Goal: Task Accomplishment & Management: Manage account settings

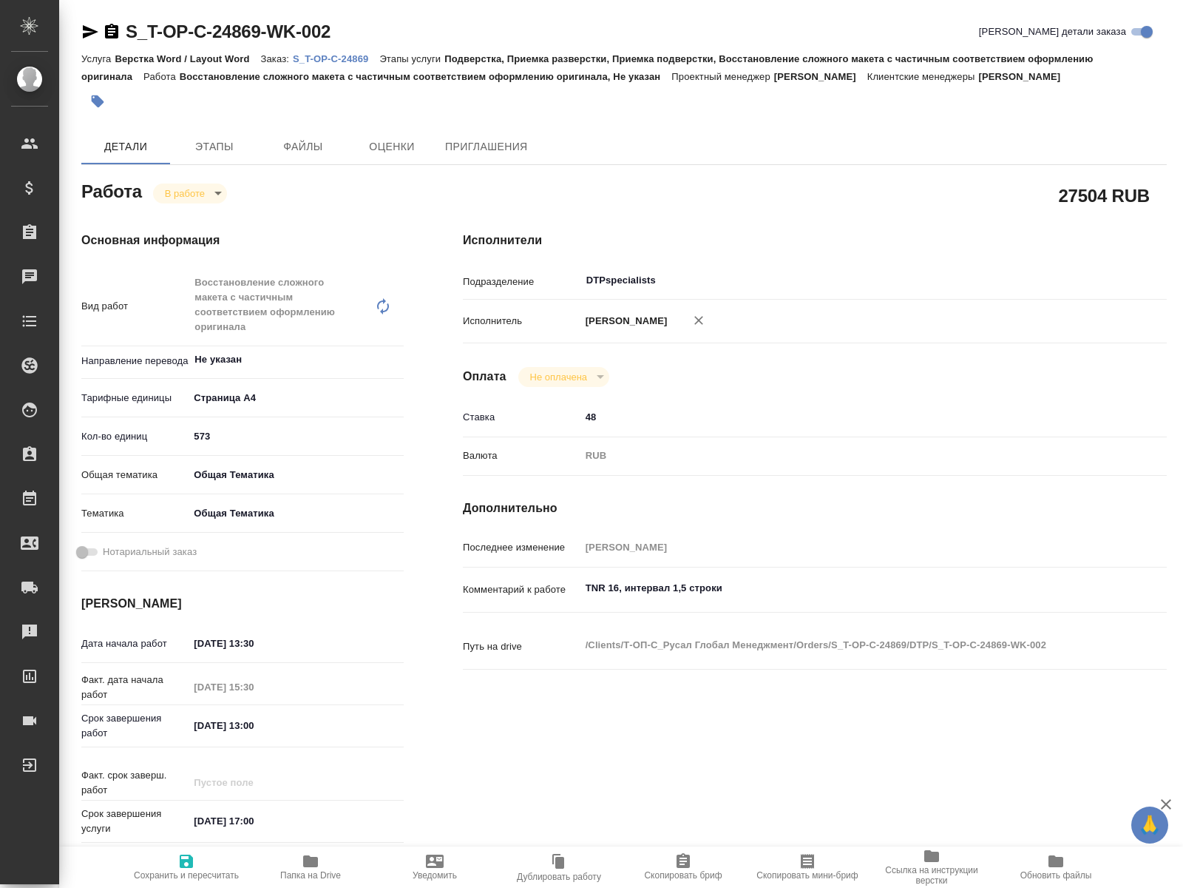
click at [701, 231] on h4 "Исполнители" at bounding box center [815, 240] width 704 height 18
click at [309, 866] on icon "button" at bounding box center [310, 861] width 15 height 12
click at [312, 863] on icon "button" at bounding box center [310, 861] width 15 height 12
click at [300, 859] on span "Папка на Drive" at bounding box center [310, 866] width 107 height 28
click at [220, 196] on body "🙏 .cls-1 fill:#fff; AWATERA [PERSON_NAME] Спецификации Заказы 0 Чаты Todo Проек…" at bounding box center [591, 444] width 1183 height 888
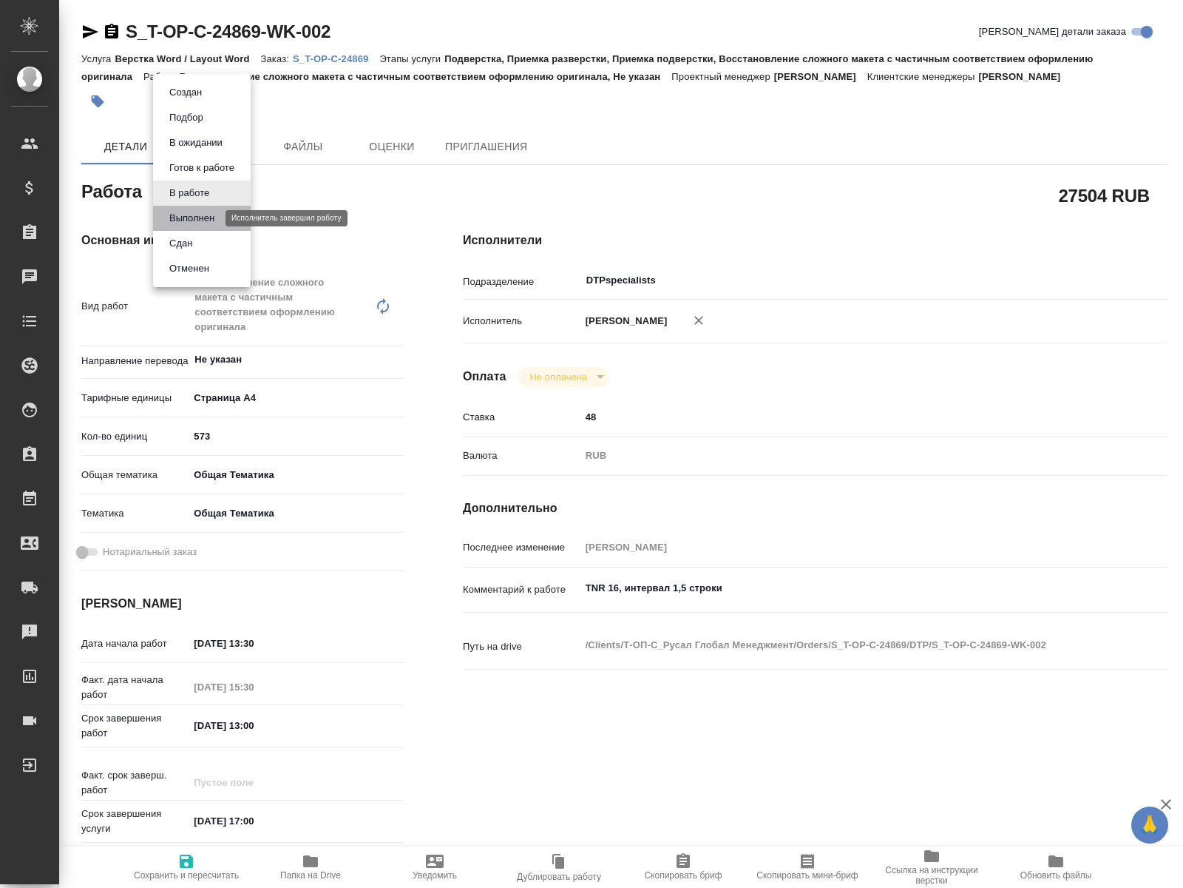
click at [212, 214] on button "Выполнен" at bounding box center [192, 218] width 54 height 16
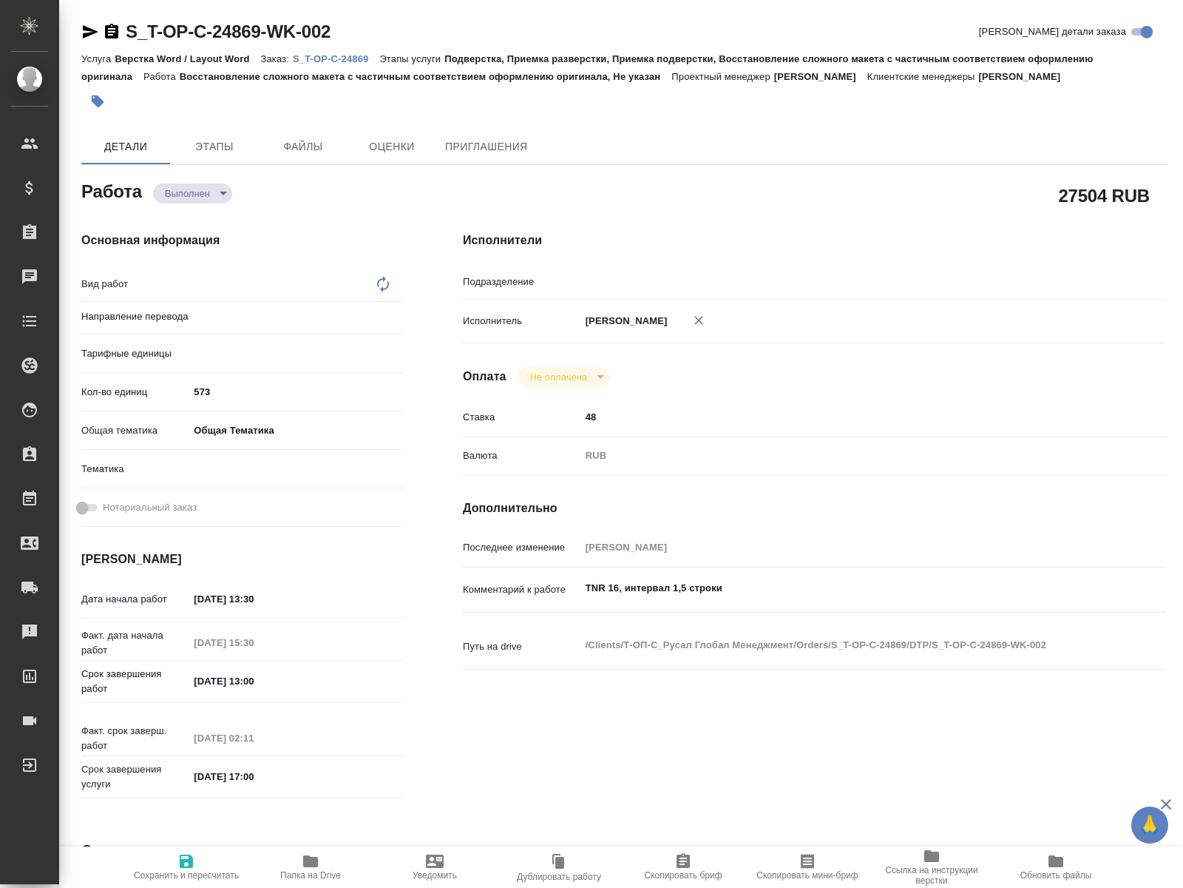
type textarea "x"
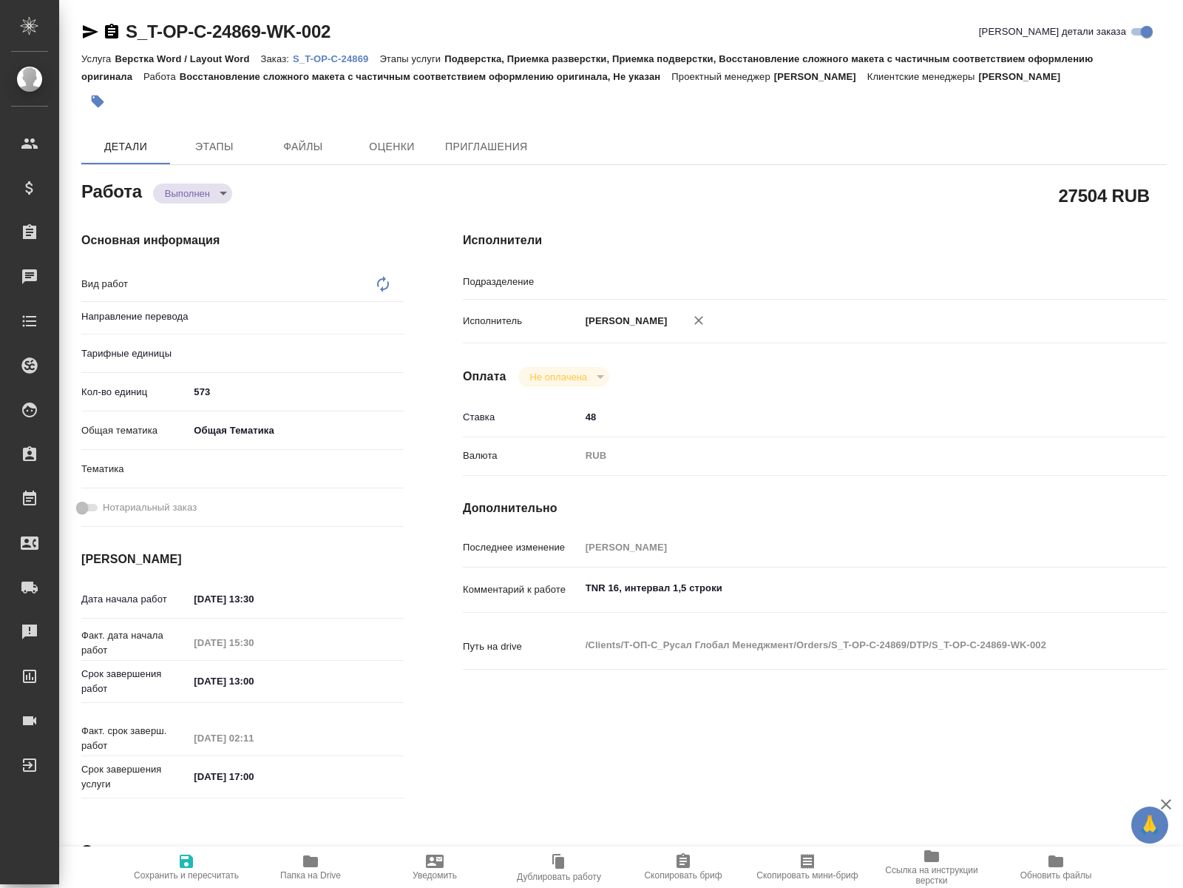
type textarea "x"
type textarea "Восстановление сложного макета с частичным соответствием оформлению оригинала"
type textarea "x"
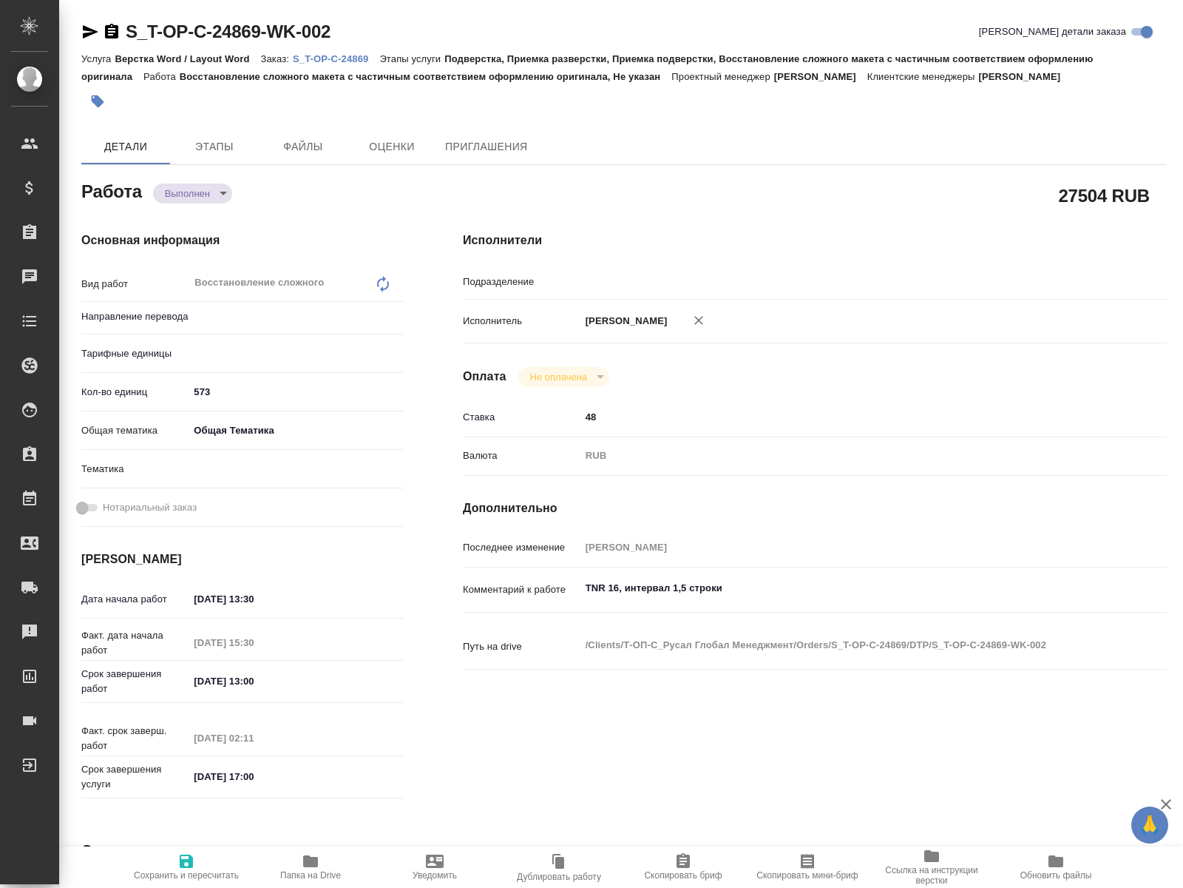
type textarea "x"
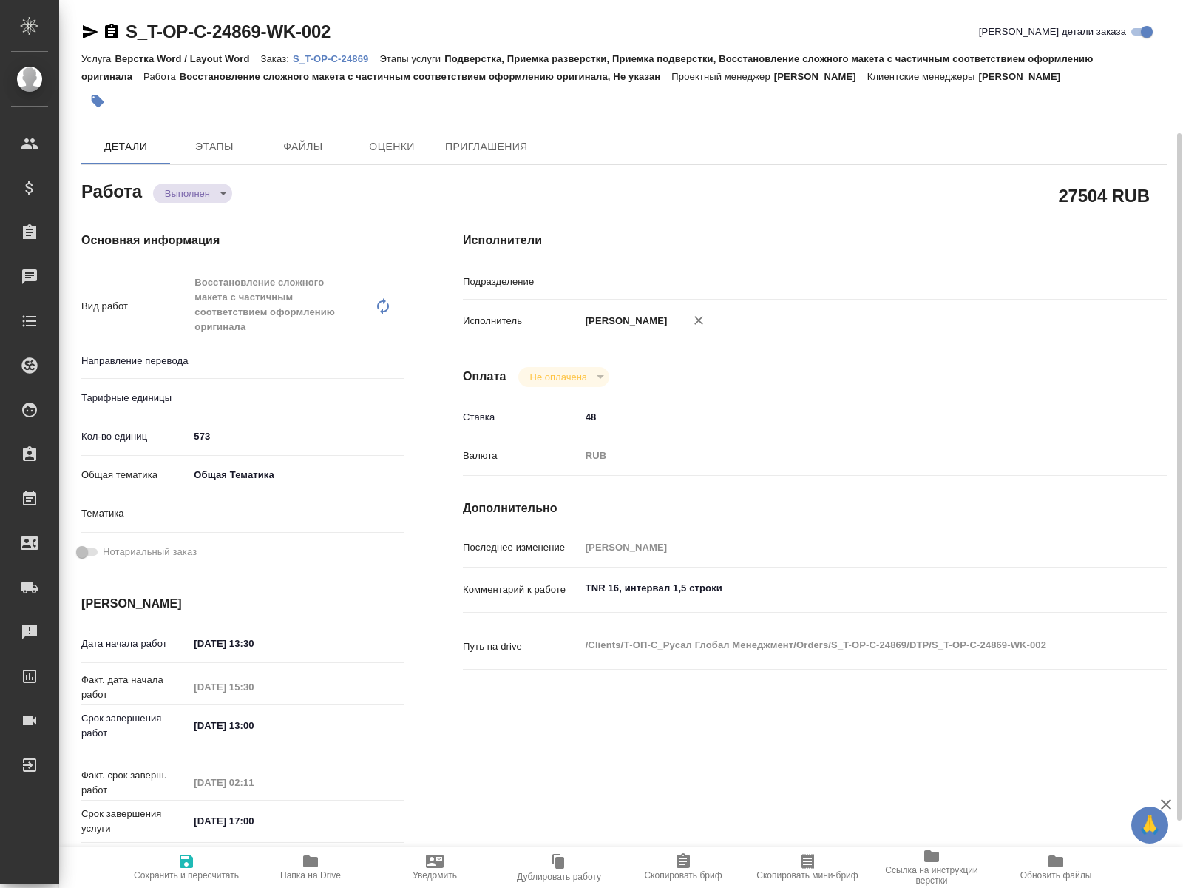
type textarea "x"
type input "Не указан"
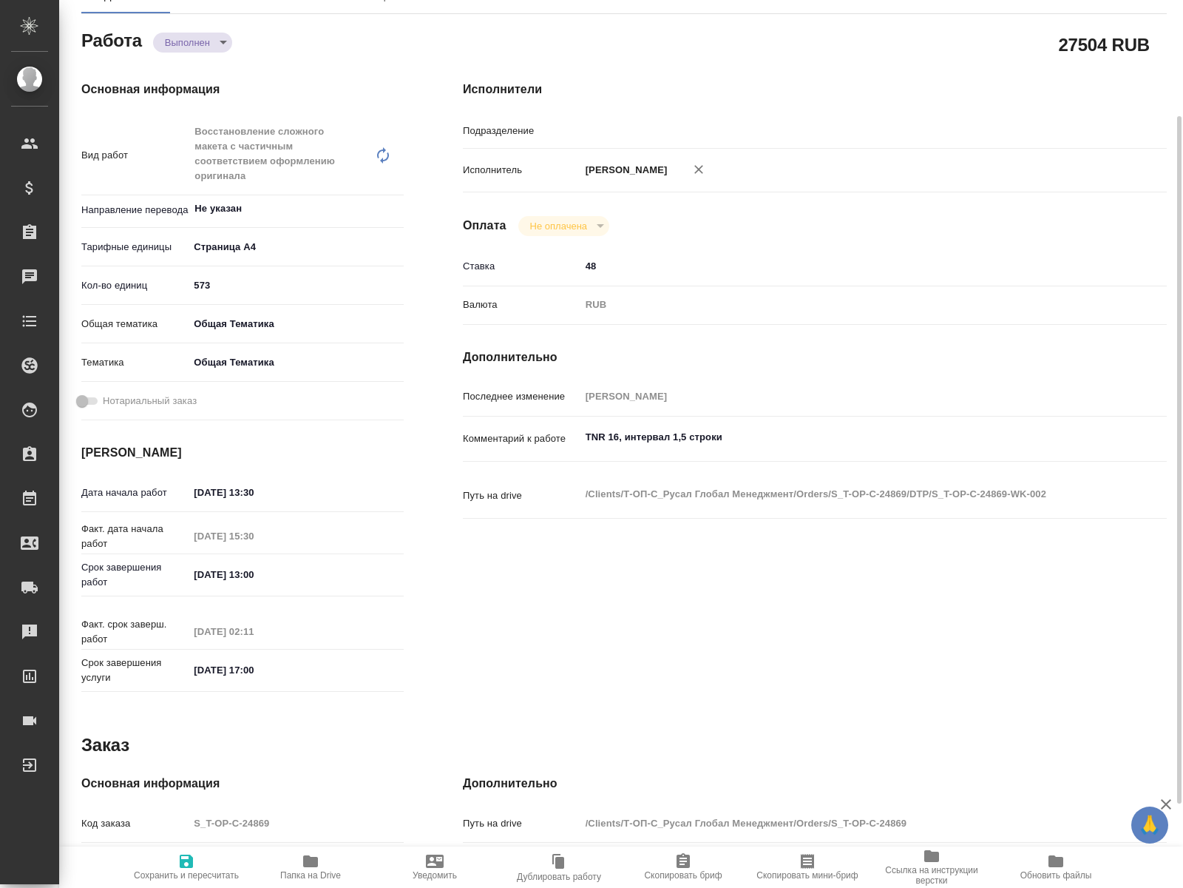
scroll to position [226, 0]
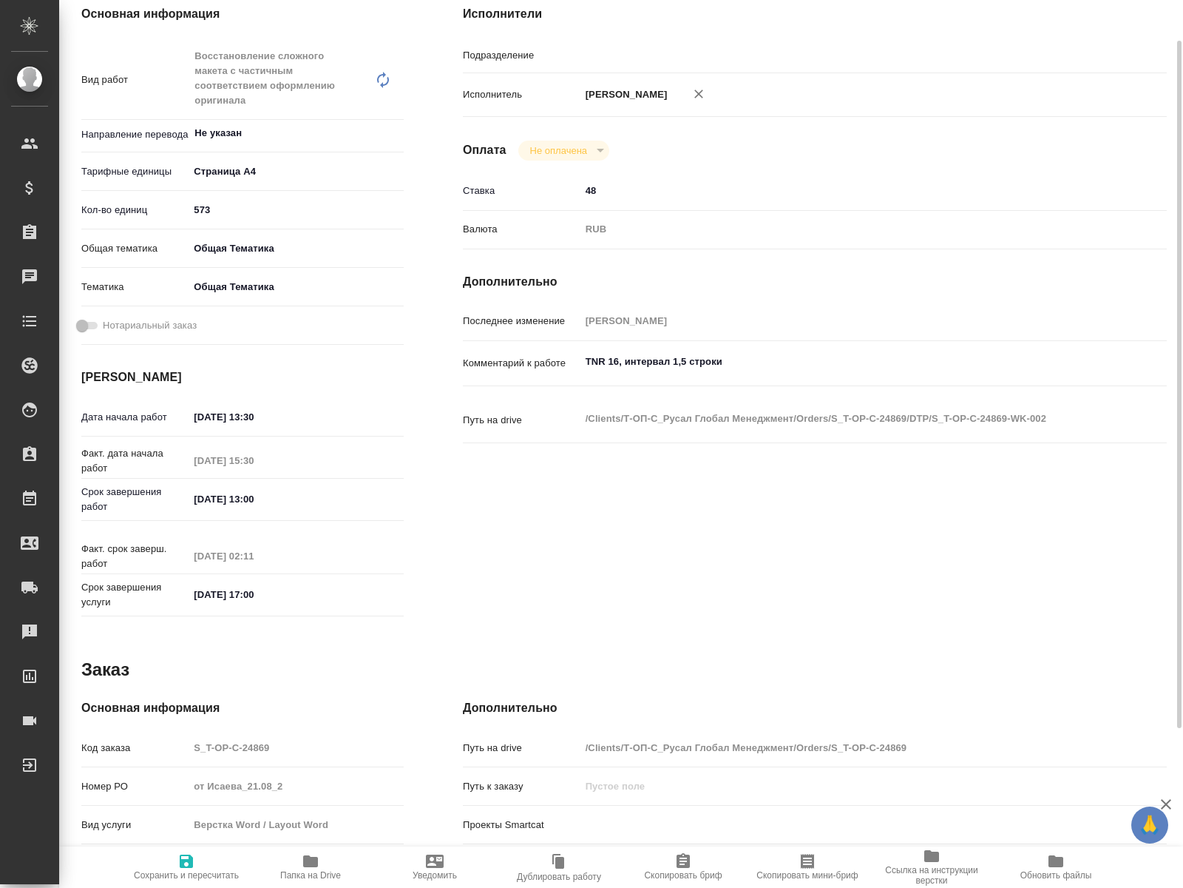
type textarea "x"
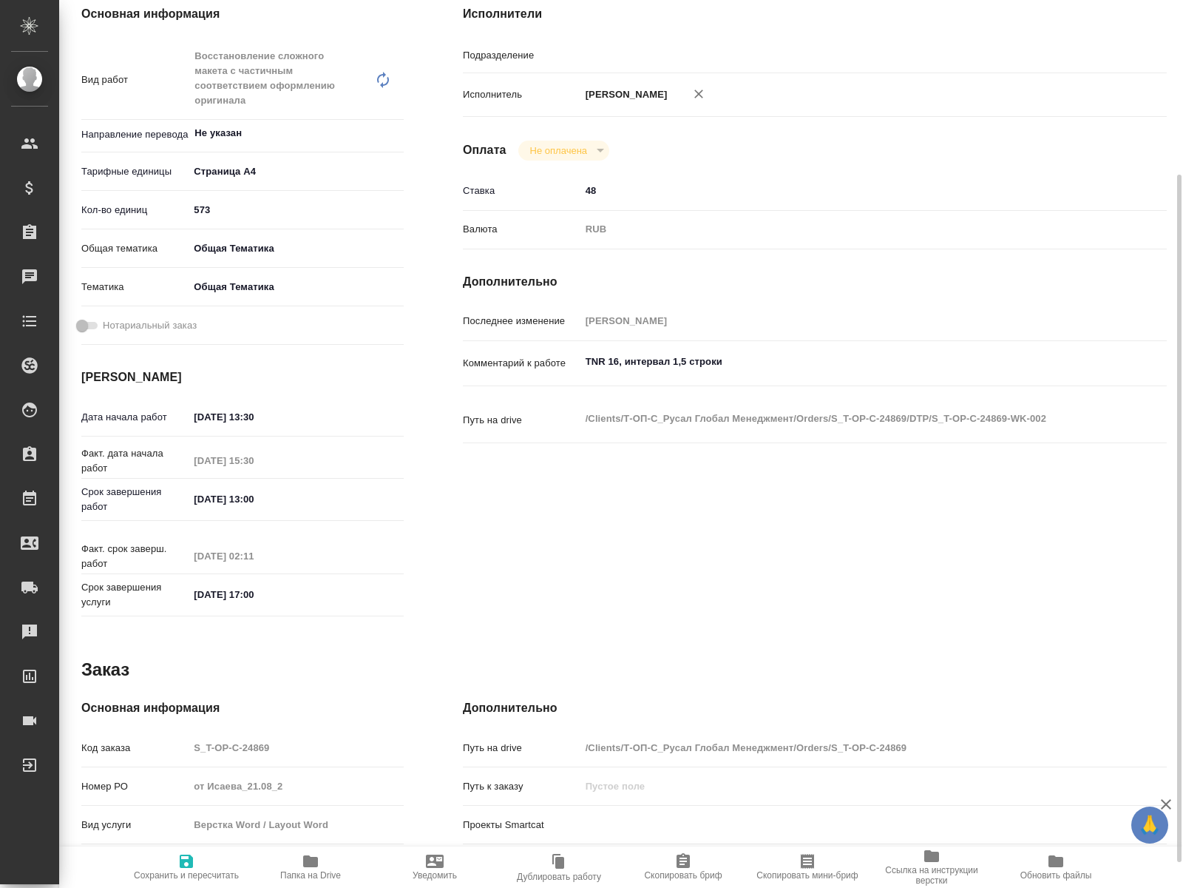
type input "DTPspecialists"
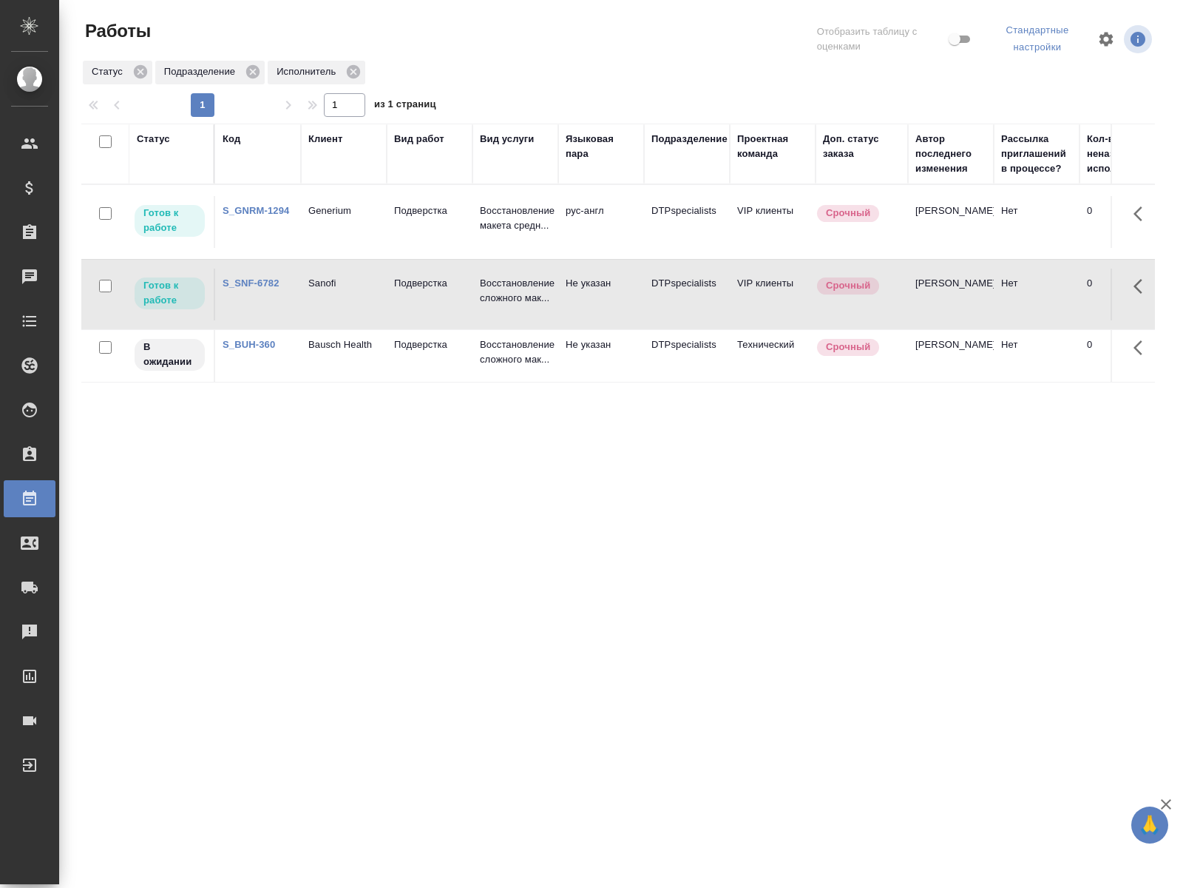
click at [484, 37] on div at bounding box center [624, 39] width 362 height 40
